Goal: Transaction & Acquisition: Book appointment/travel/reservation

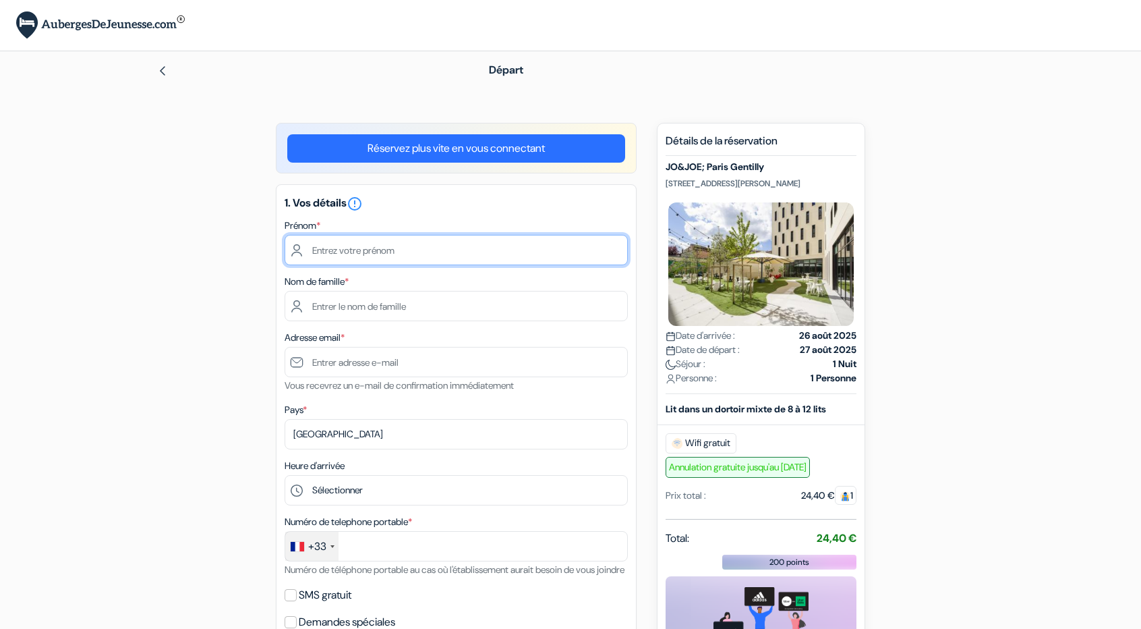
click at [452, 245] on input "text" at bounding box center [456, 250] width 343 height 30
click at [438, 257] on input "text" at bounding box center [456, 250] width 343 height 30
type input "MARWAN"
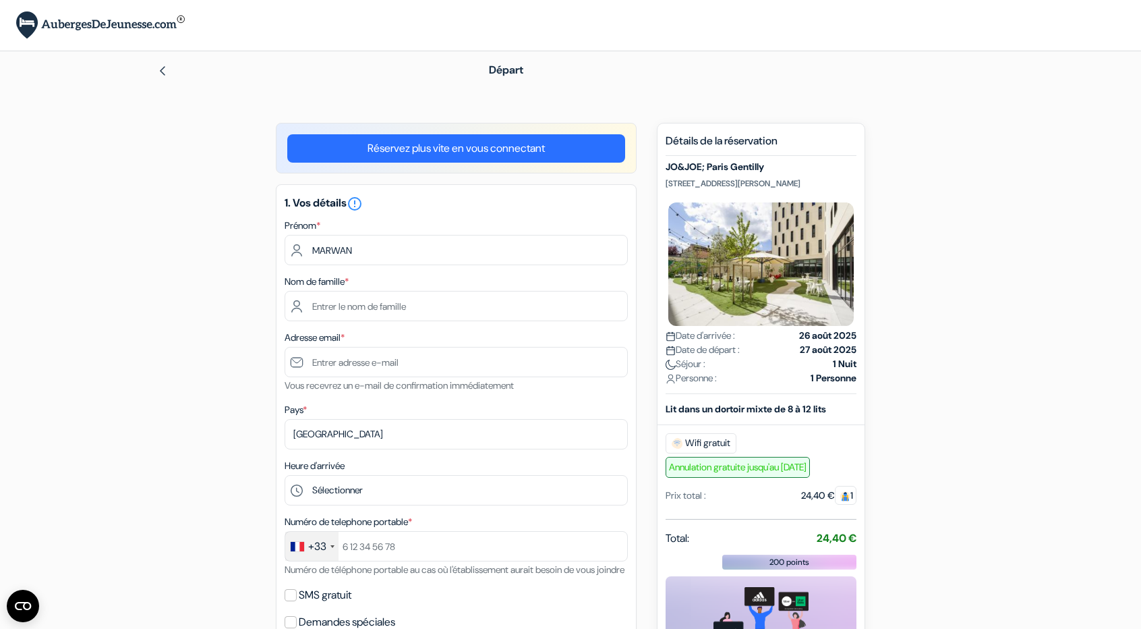
type input "EL AROUM"
type input "[EMAIL_ADDRESS][DOMAIN_NAME]"
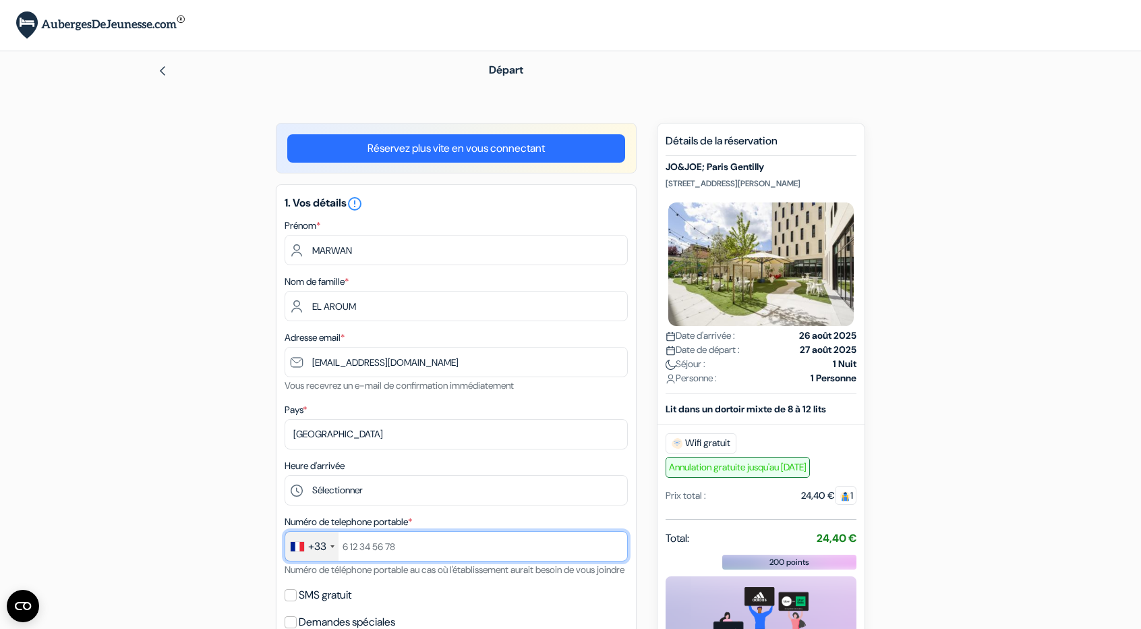
type input "[PHONE_NUMBER]"
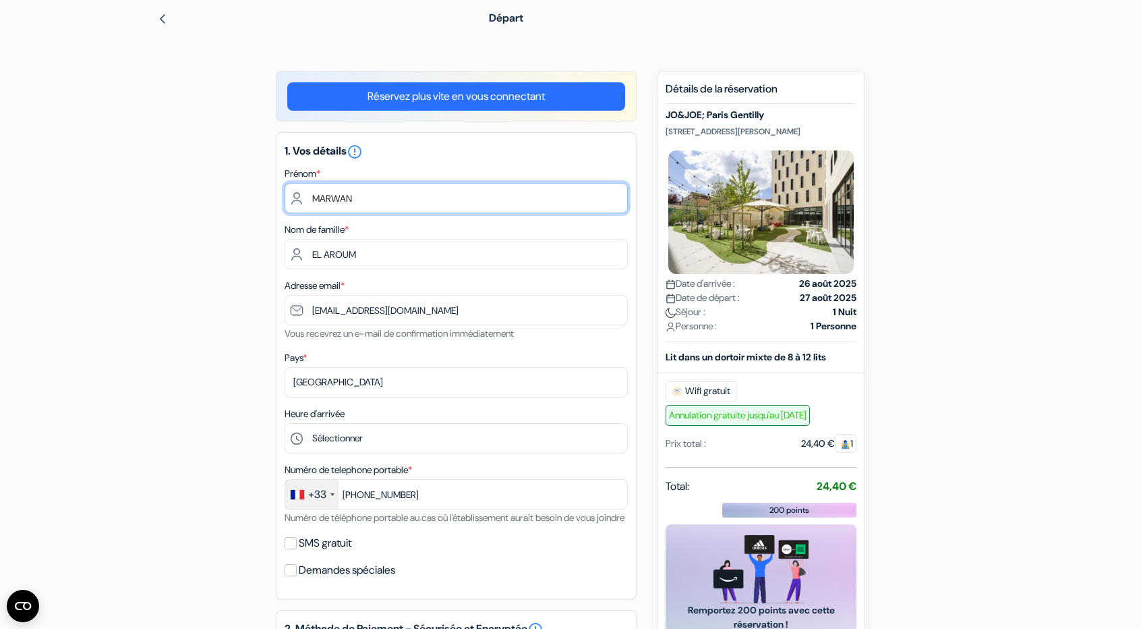
scroll to position [53, 0]
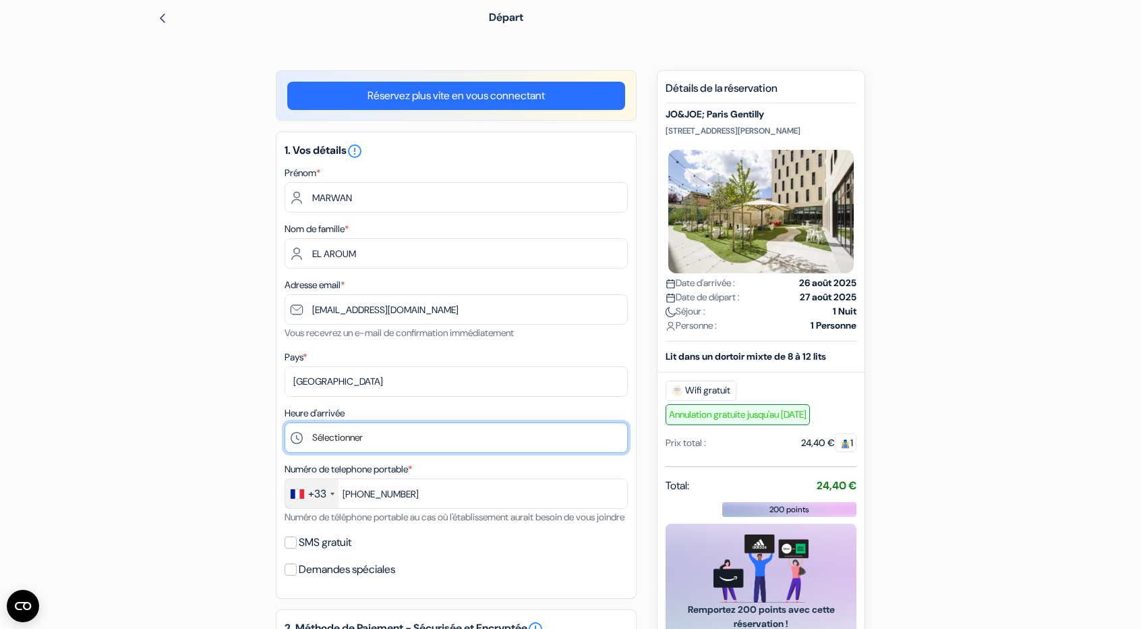
click at [445, 438] on select "Sélectionner 1:00 2:00 3:00 4:00 5:00 6:00 7:00 8:00 9:00 10:00 11:00 12:00 13:…" at bounding box center [456, 437] width 343 height 30
select select "6"
click at [285, 424] on select "Sélectionner 1:00 2:00 3:00 4:00 5:00 6:00 7:00 8:00 9:00 10:00 11:00 12:00 13:…" at bounding box center [456, 437] width 343 height 30
click at [204, 394] on div "add_box JO&JOE; Paris Gentilly [STREET_ADDRESS][PERSON_NAME] Détails de l'établ…" at bounding box center [570, 587] width 890 height 1034
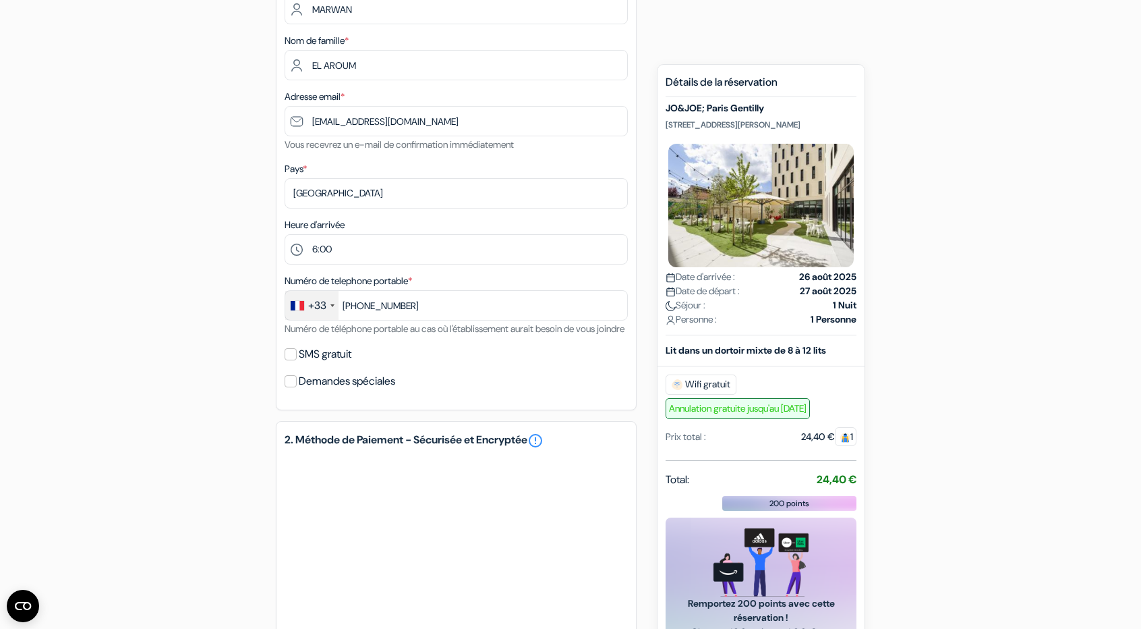
scroll to position [247, 0]
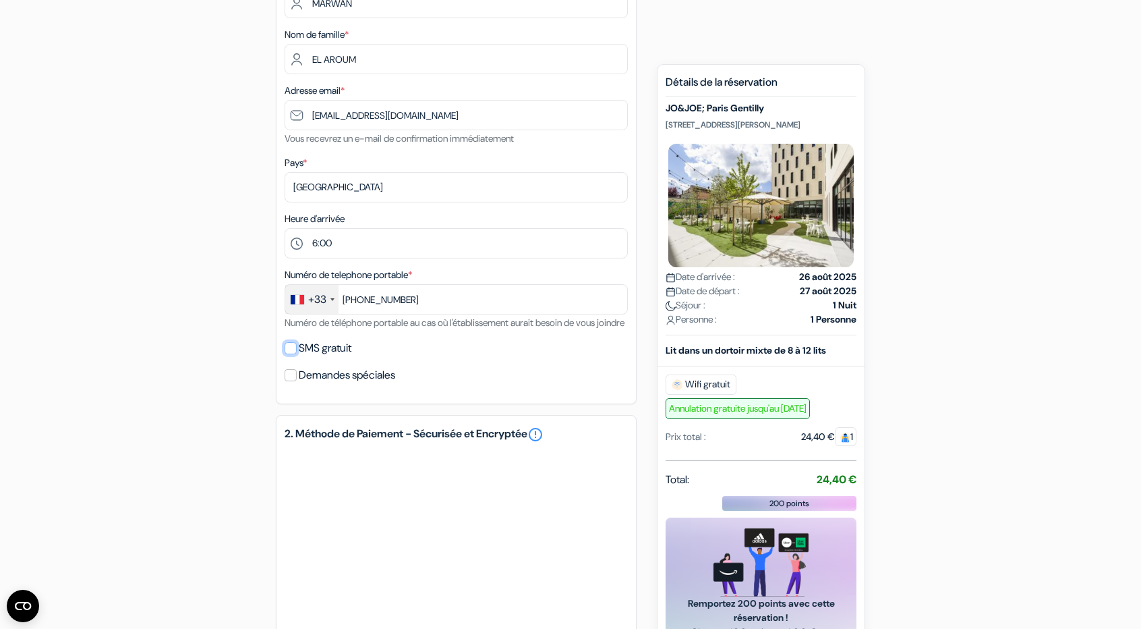
click at [291, 354] on input "SMS gratuit" at bounding box center [291, 348] width 12 height 12
checkbox input "true"
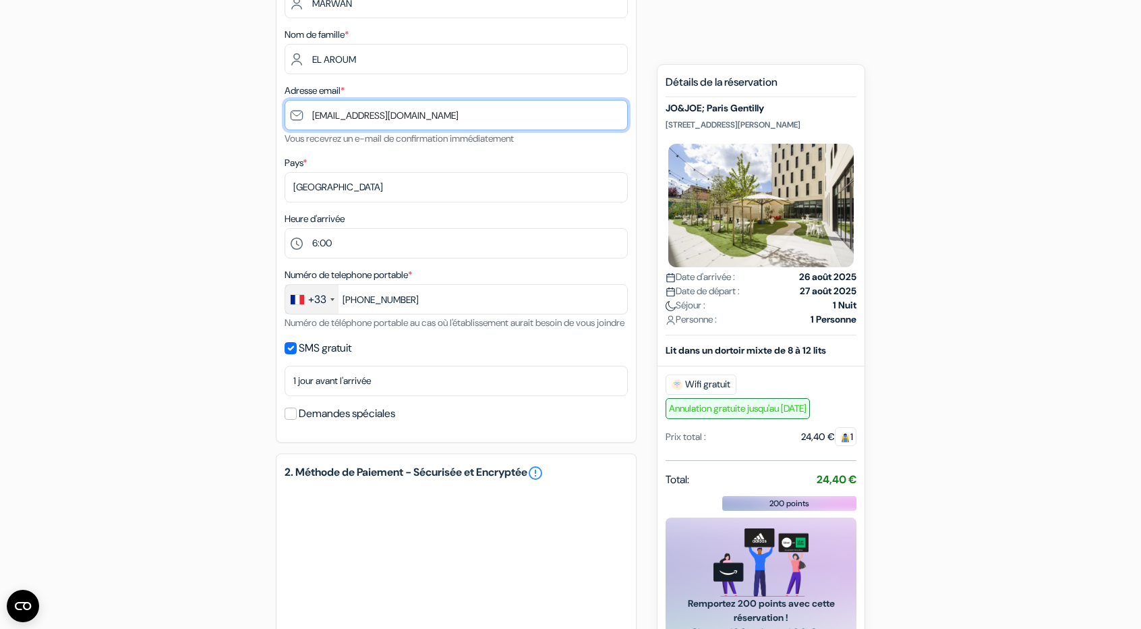
click at [304, 117] on input "[EMAIL_ADDRESS][DOMAIN_NAME]" at bounding box center [456, 115] width 343 height 30
click at [205, 168] on div "add_box JO&JOE; Paris Gentilly [STREET_ADDRESS][PERSON_NAME] Détails de l'établ…" at bounding box center [570, 387] width 890 height 1023
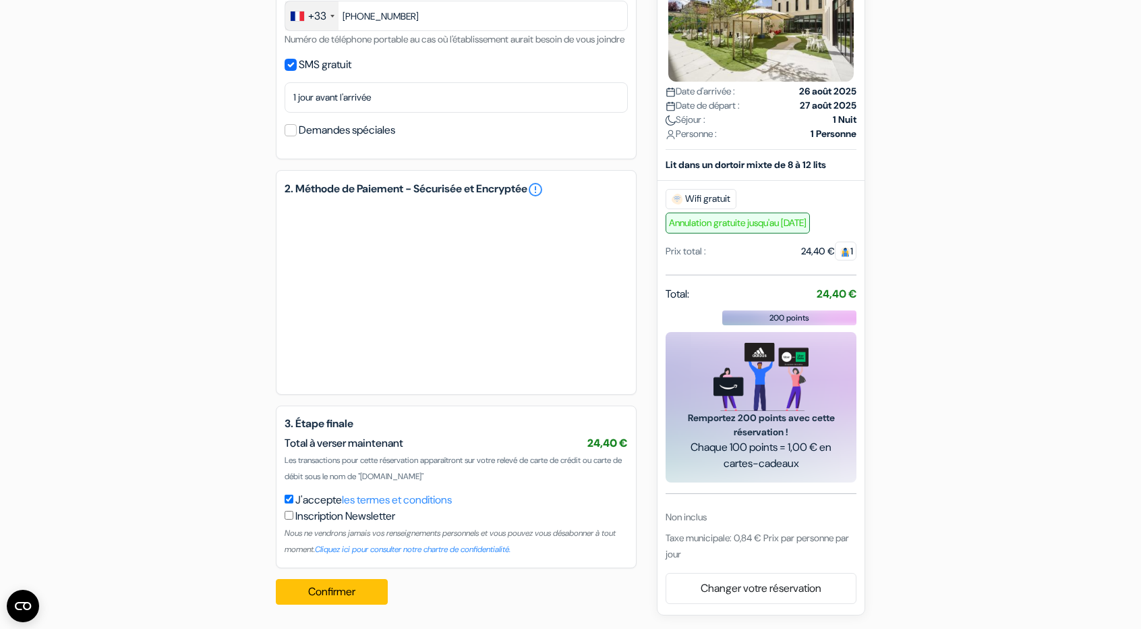
scroll to position [510, 0]
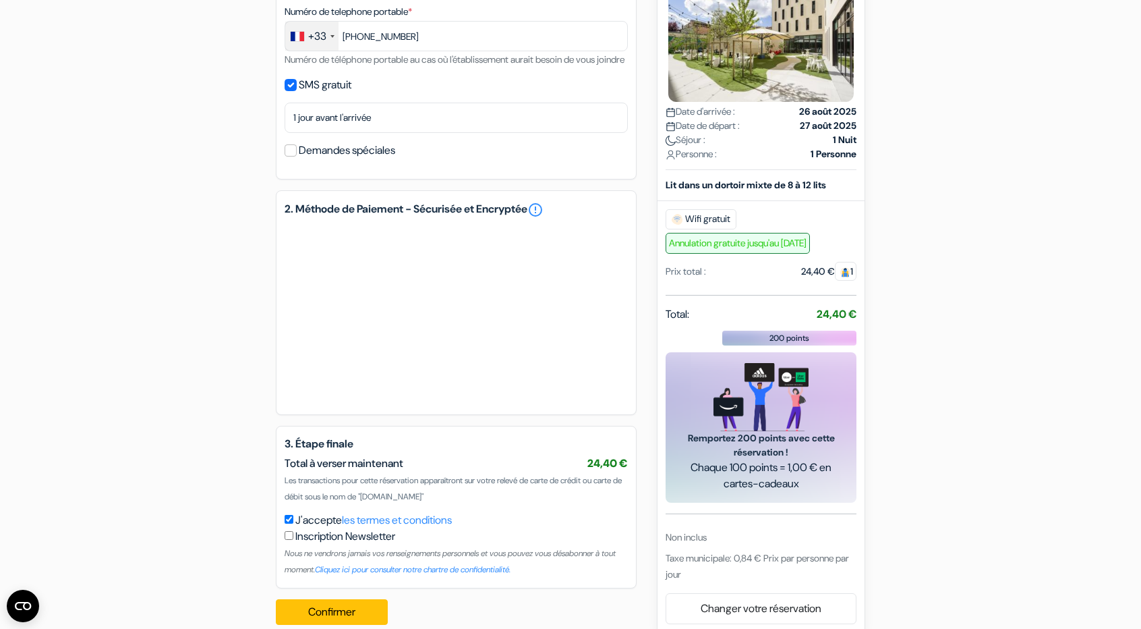
click at [165, 447] on div "add_box JO&JOE; Paris Gentilly [STREET_ADDRESS][PERSON_NAME] Détails de l'établ…" at bounding box center [570, 124] width 890 height 1023
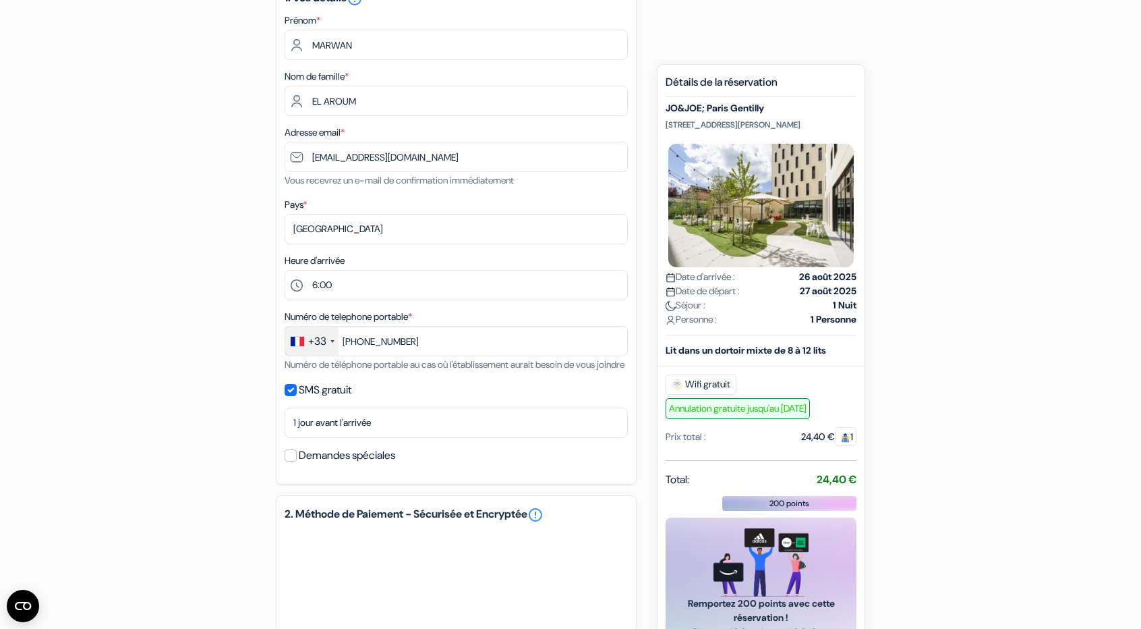
scroll to position [206, 0]
click at [347, 287] on select "Sélectionner 1:00 2:00 3:00 4:00 5:00 6:00 7:00 8:00 9:00 10:00 11:00 12:00 13:…" at bounding box center [456, 284] width 343 height 30
click at [156, 262] on div "add_box JO&JOE; Paris Gentilly [STREET_ADDRESS][PERSON_NAME] Détails de l'établ…" at bounding box center [570, 428] width 890 height 1023
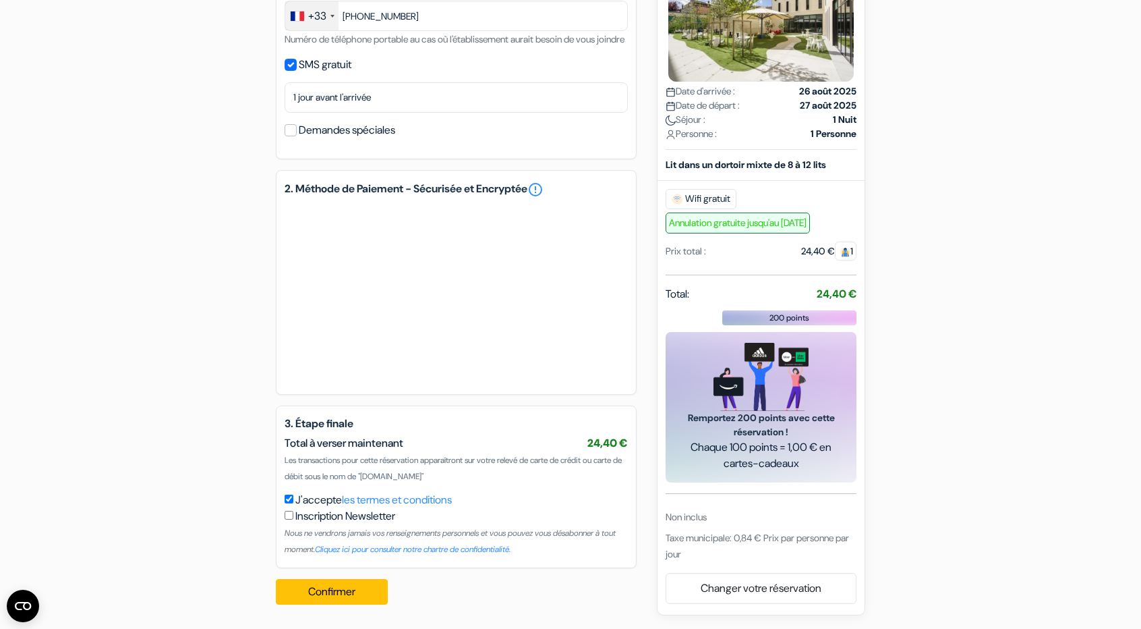
scroll to position [546, 0]
click at [349, 593] on button "Confirmer Loading..." at bounding box center [332, 592] width 112 height 26
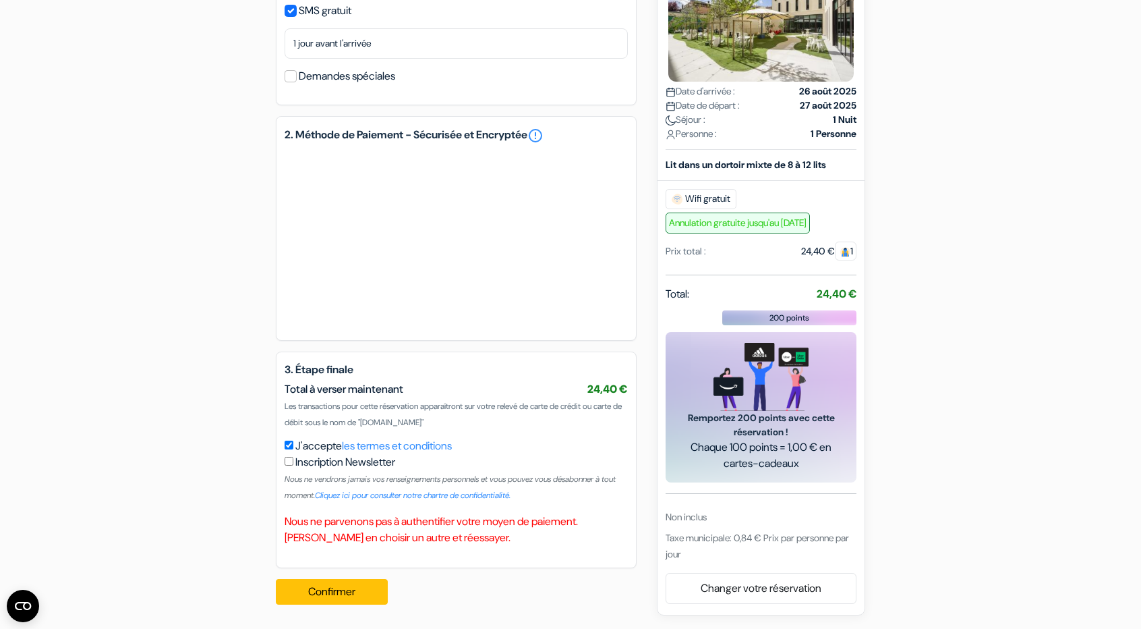
scroll to position [600, 0]
drag, startPoint x: 355, startPoint y: 596, endPoint x: 473, endPoint y: 562, distance: 122.1
click at [473, 562] on div "Réservez plus vite en vous connectant 1. Vos détails error_outline Prénom * MAR…" at bounding box center [456, 77] width 361 height 1077
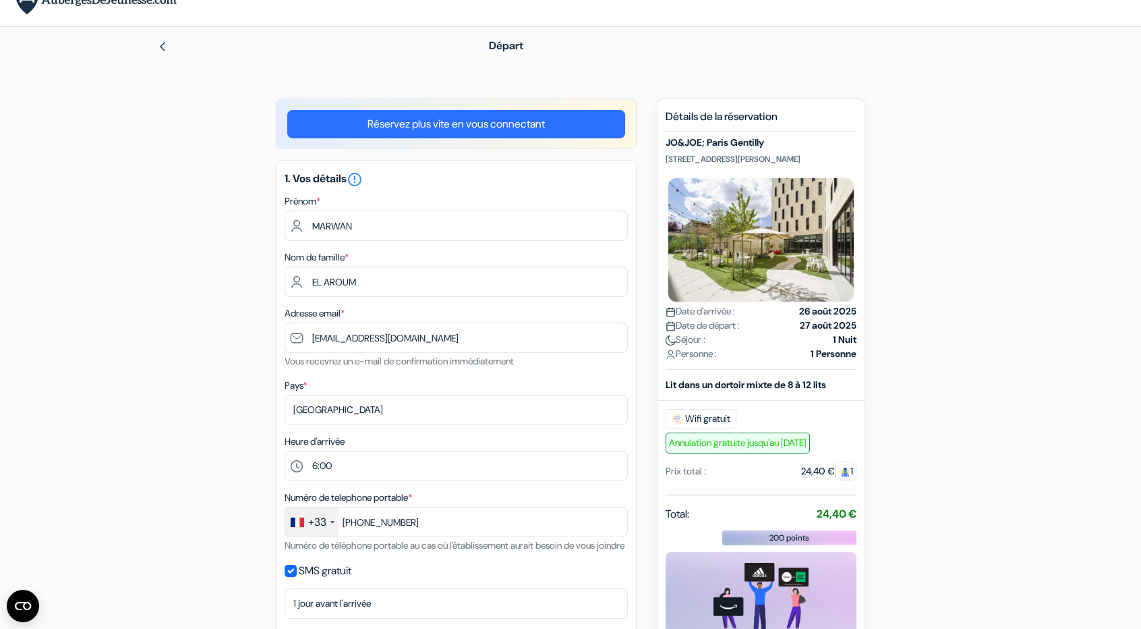
scroll to position [0, 0]
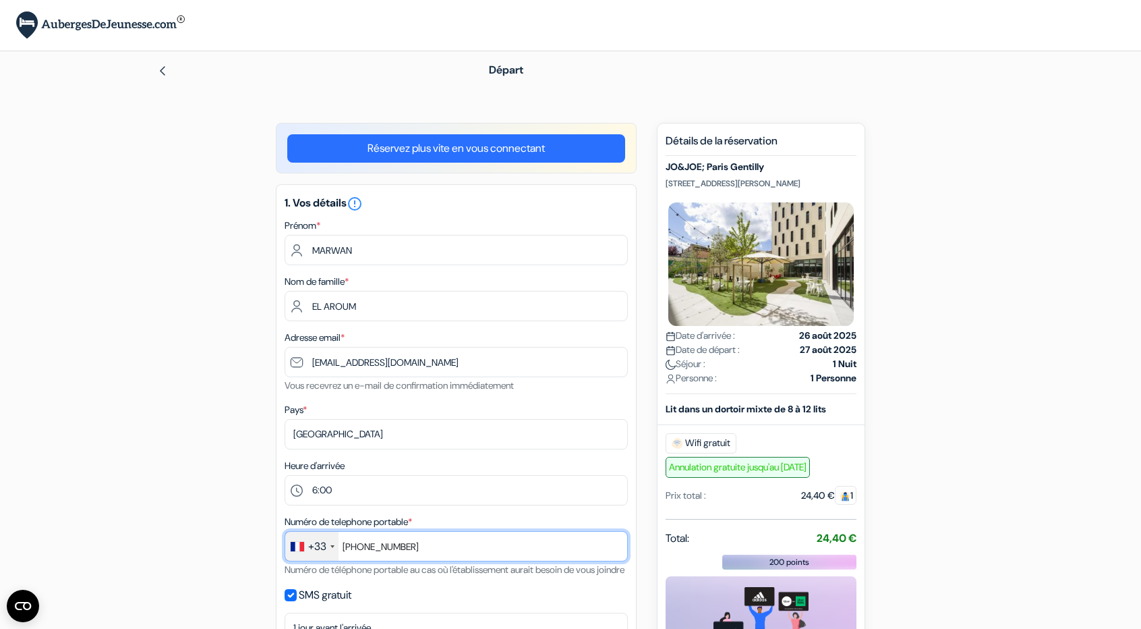
click at [473, 561] on input "[PHONE_NUMBER]" at bounding box center [456, 546] width 343 height 30
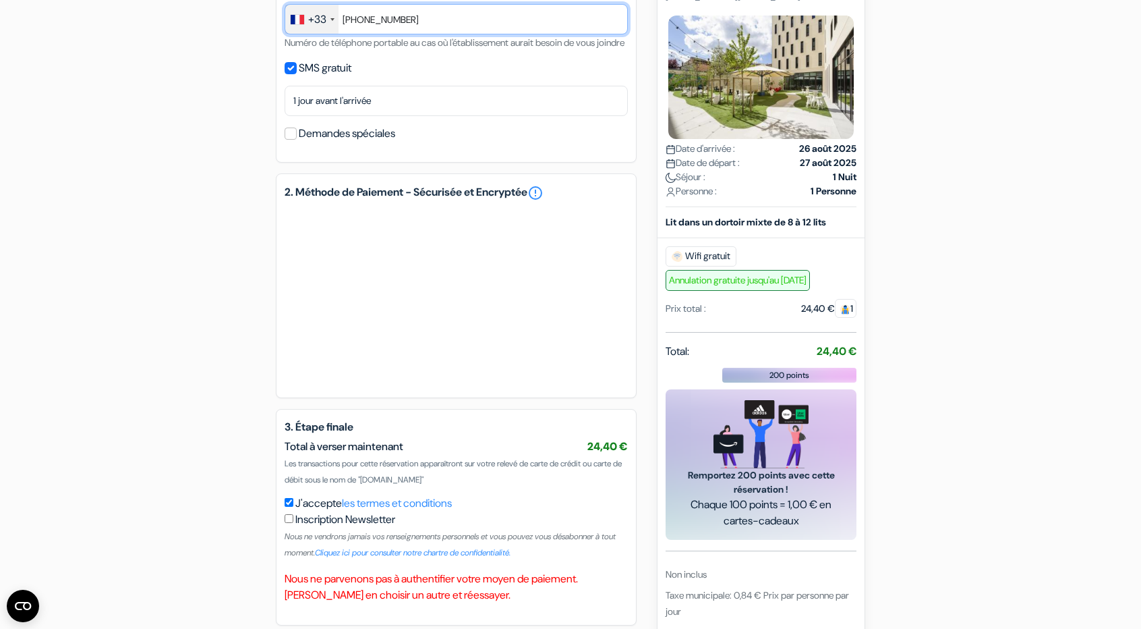
scroll to position [600, 0]
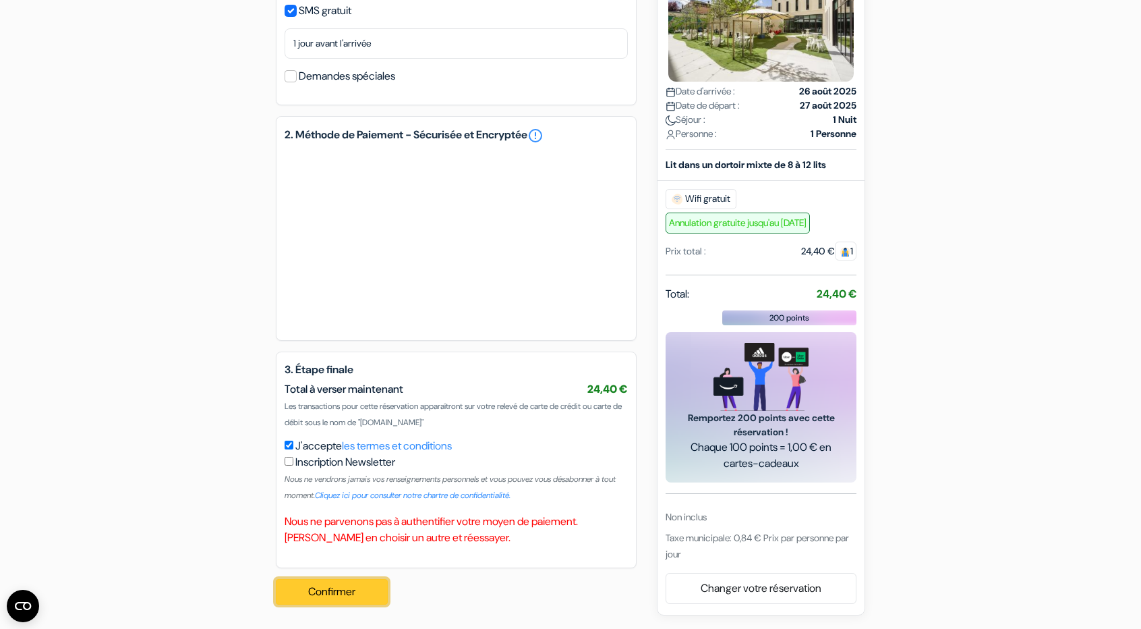
click at [345, 592] on button "Confirmer Loading..." at bounding box center [332, 592] width 112 height 26
click at [325, 596] on button "Confirmer Loading..." at bounding box center [332, 592] width 112 height 26
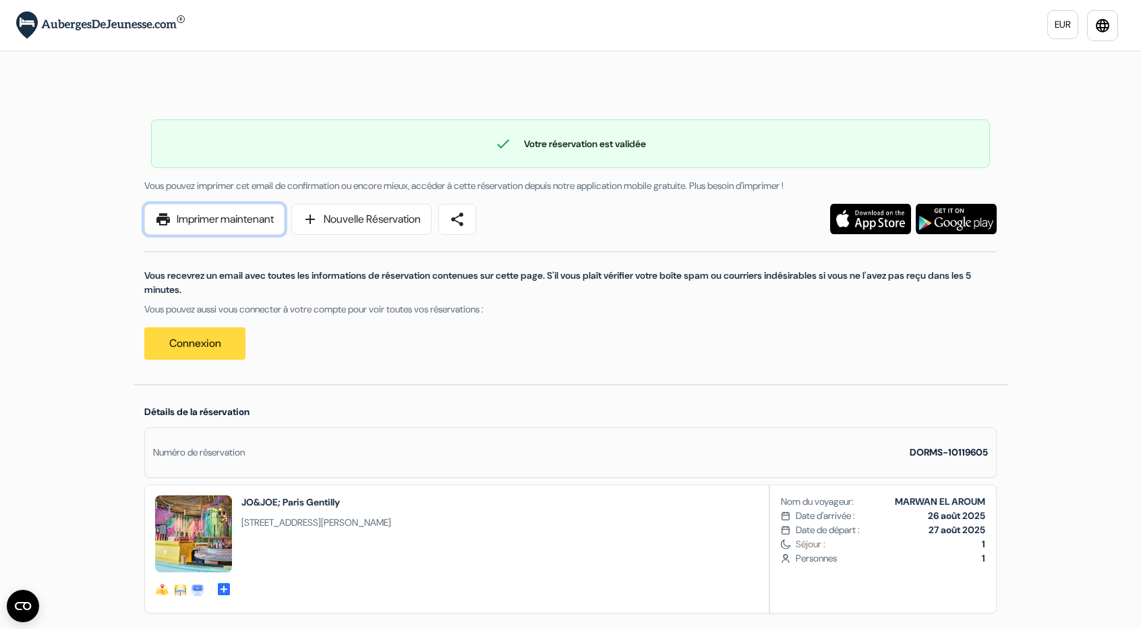
click at [183, 217] on link "print Imprimer maintenant" at bounding box center [214, 219] width 140 height 31
